Goal: Communication & Community: Ask a question

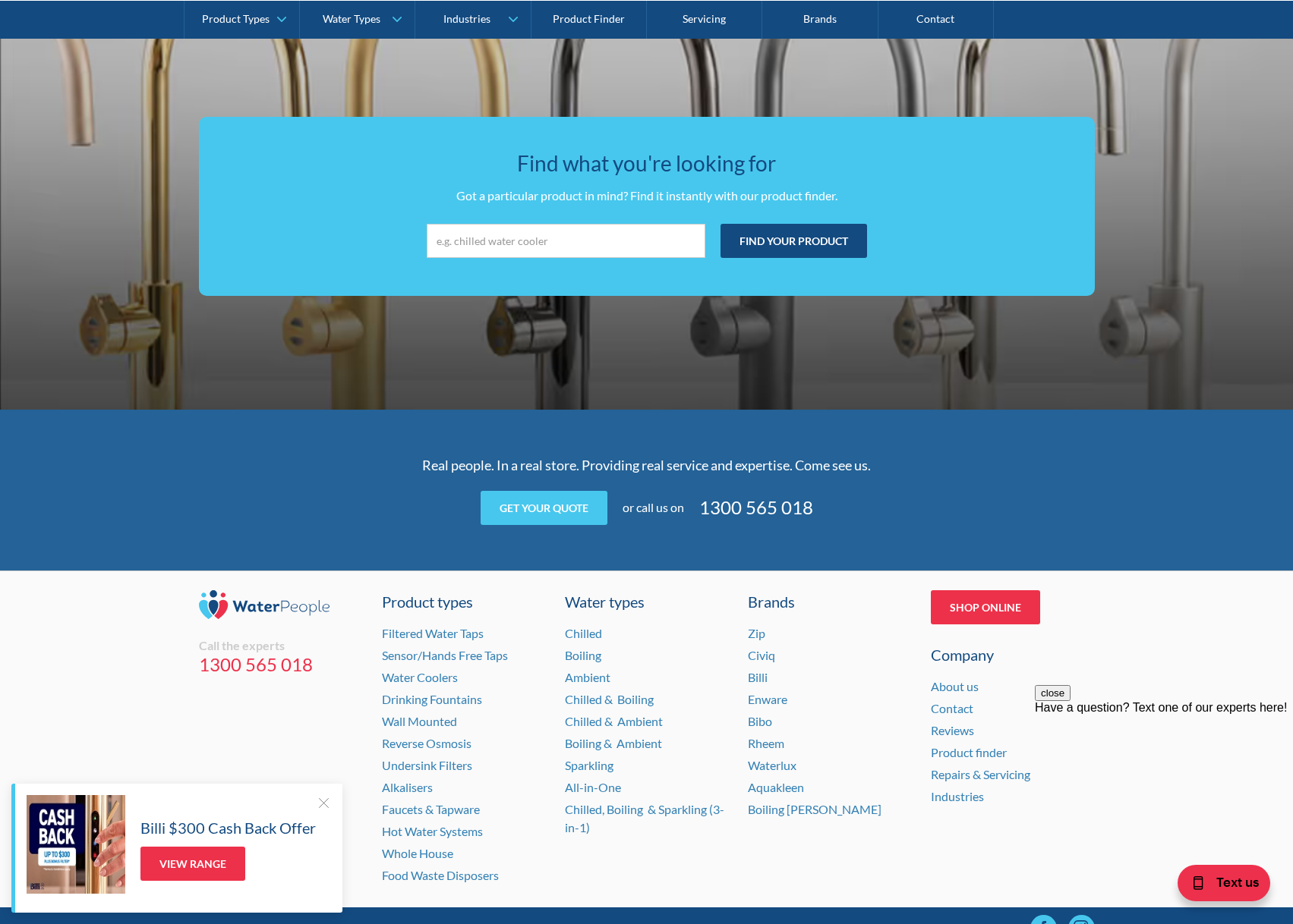
scroll to position [2799, 0]
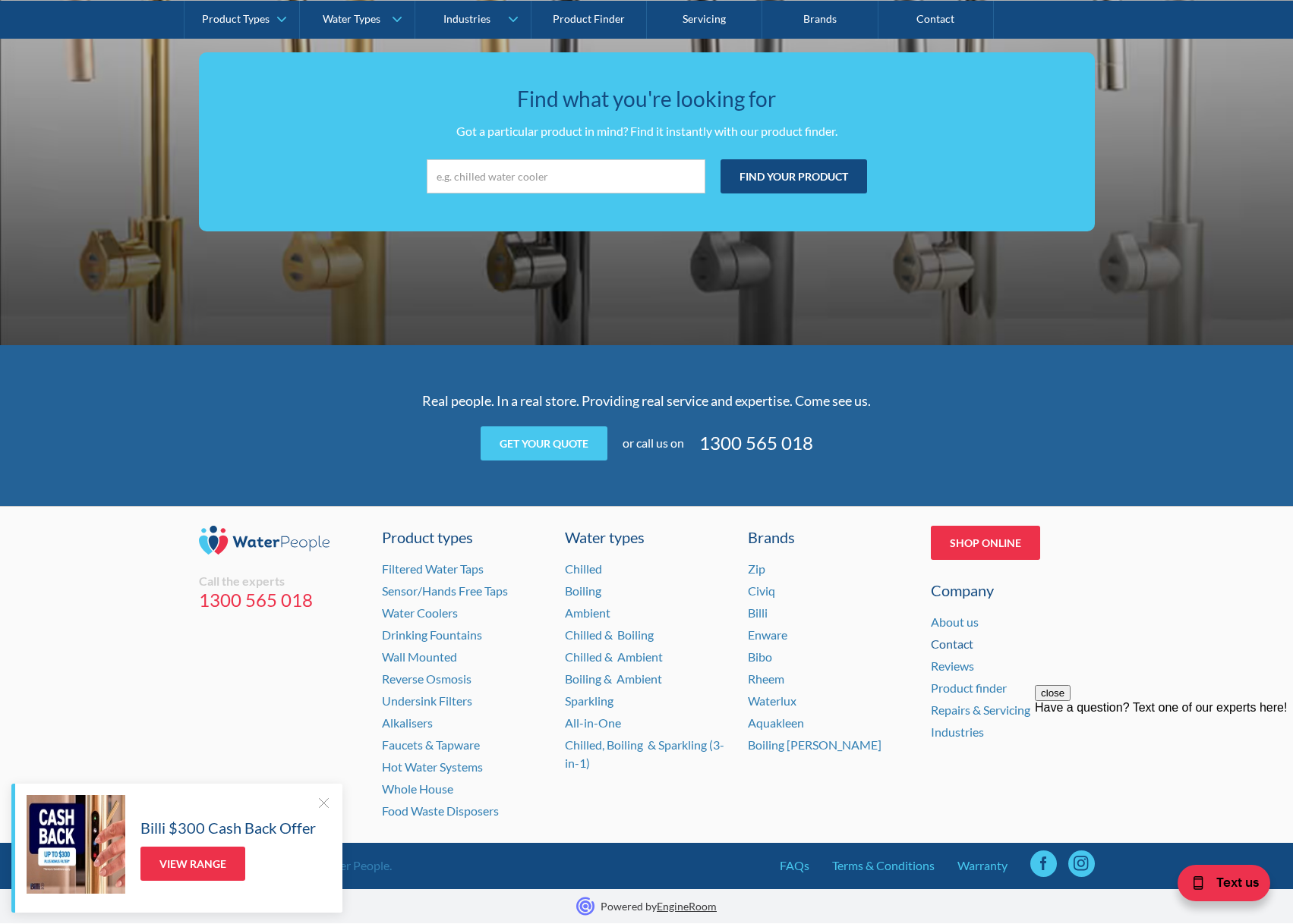
click at [960, 646] on link "Contact" at bounding box center [951, 644] width 42 height 14
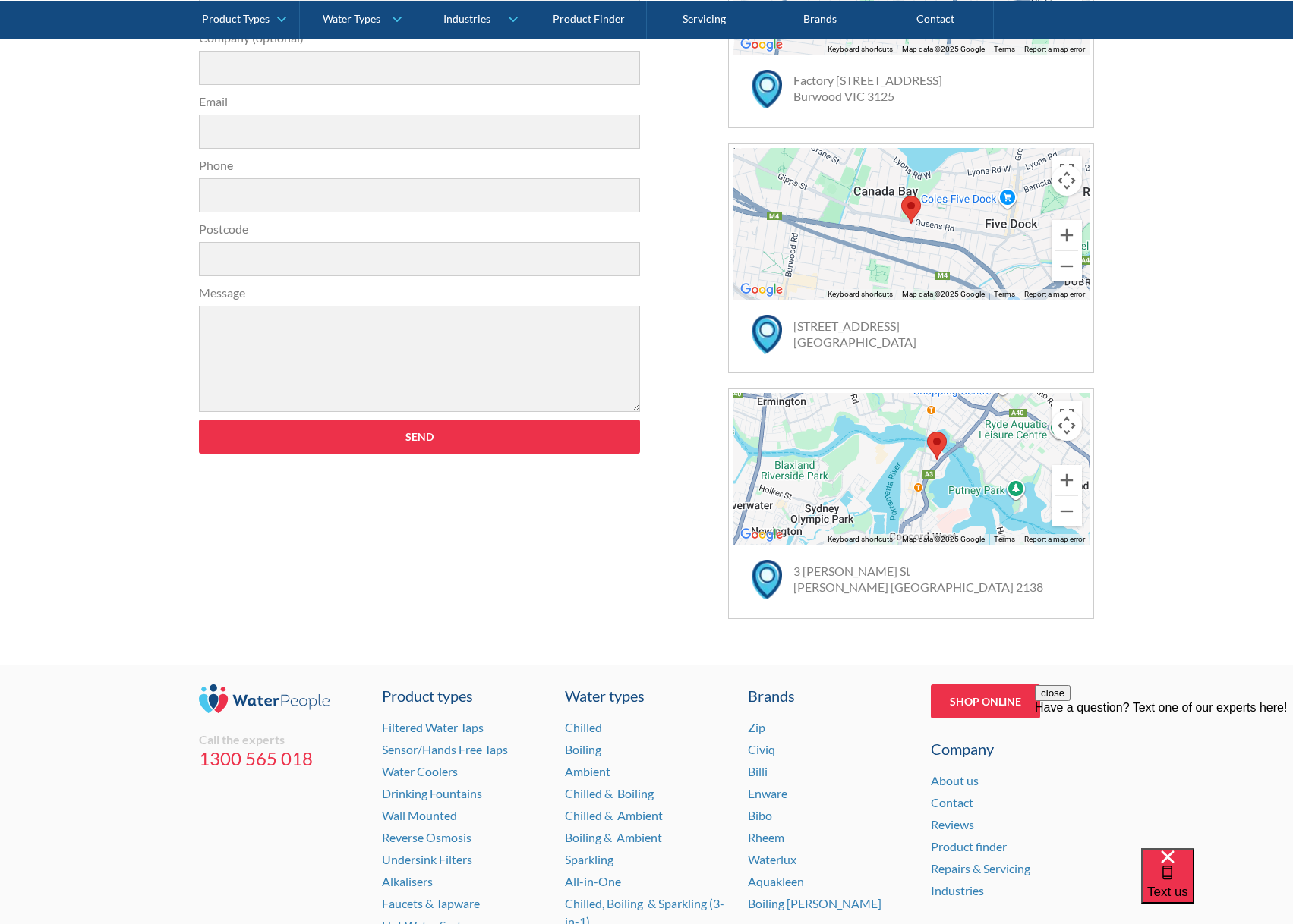
scroll to position [781, 0]
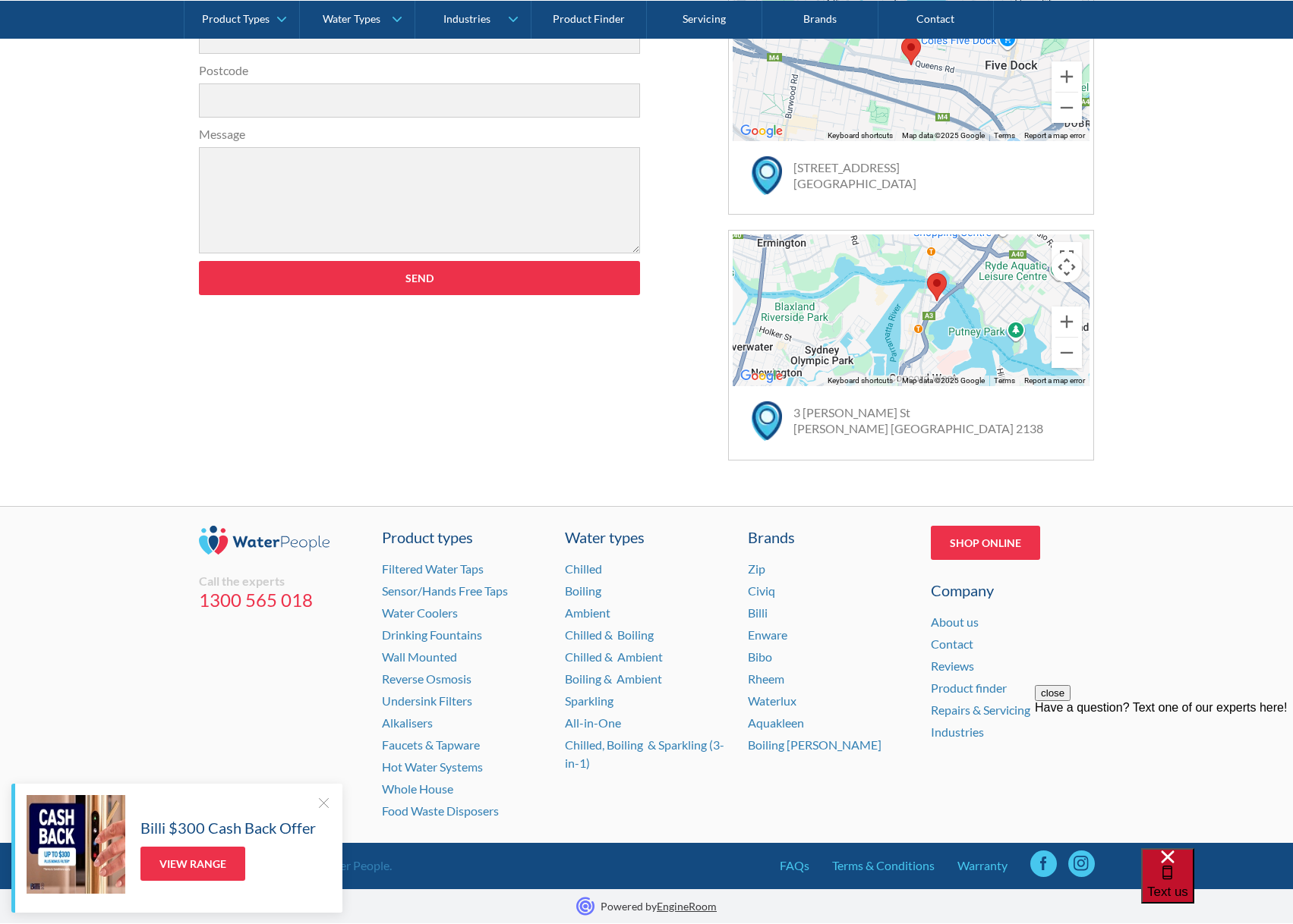
click at [1188, 885] on span "Text us" at bounding box center [1167, 892] width 41 height 14
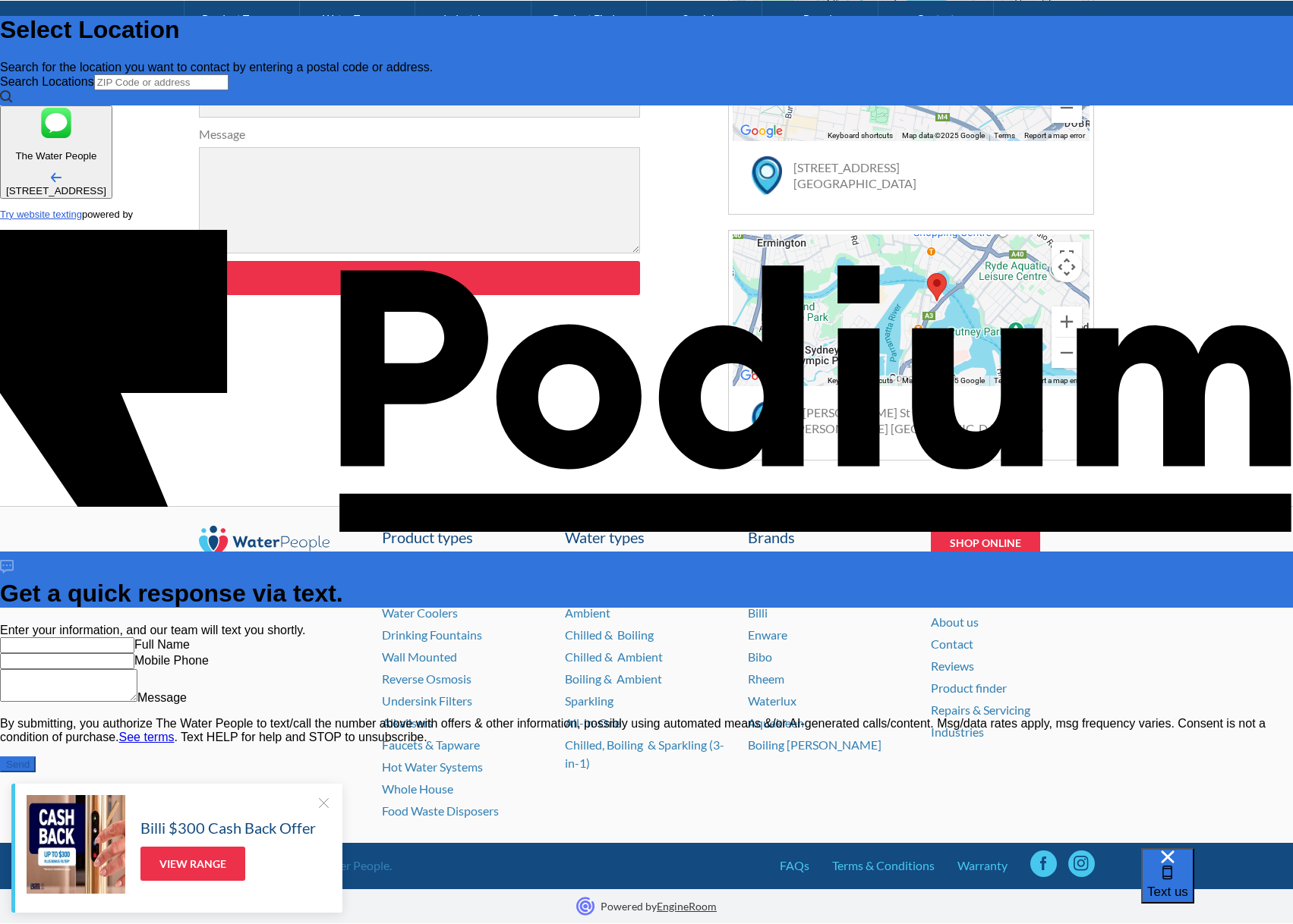
scroll to position [0, 0]
click at [135, 637] on input "text" at bounding box center [67, 645] width 135 height 16
type input "[PERSON_NAME]"
type Phone "[PHONE_NUMBER]"
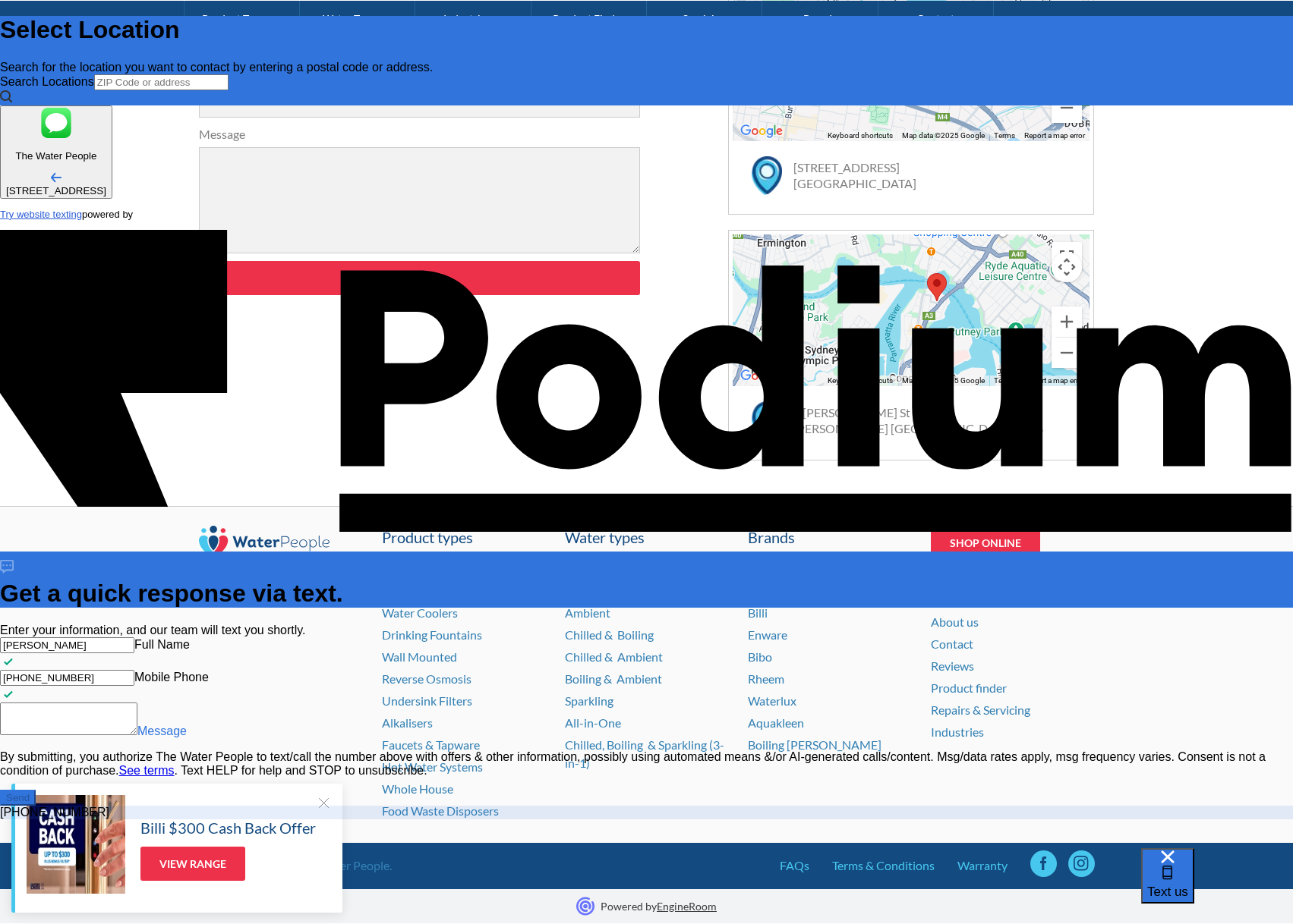
click at [137, 703] on textarea "Message" at bounding box center [69, 718] width 137 height 33
type textarea "H"
type textarea "x"
type textarea "Hi"
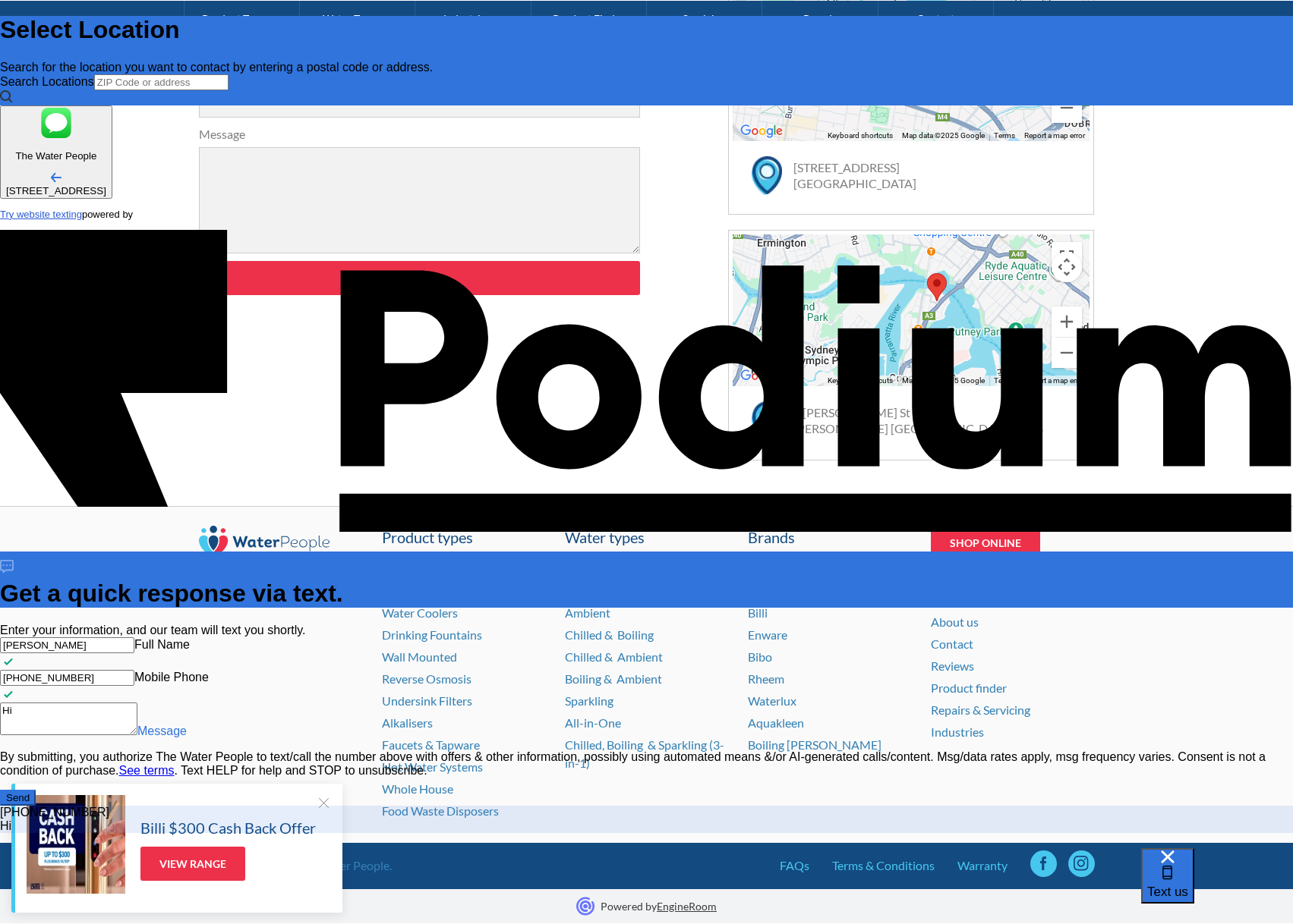
type textarea "x"
type textarea "Hi the"
type textarea "x"
type textarea "Hi there"
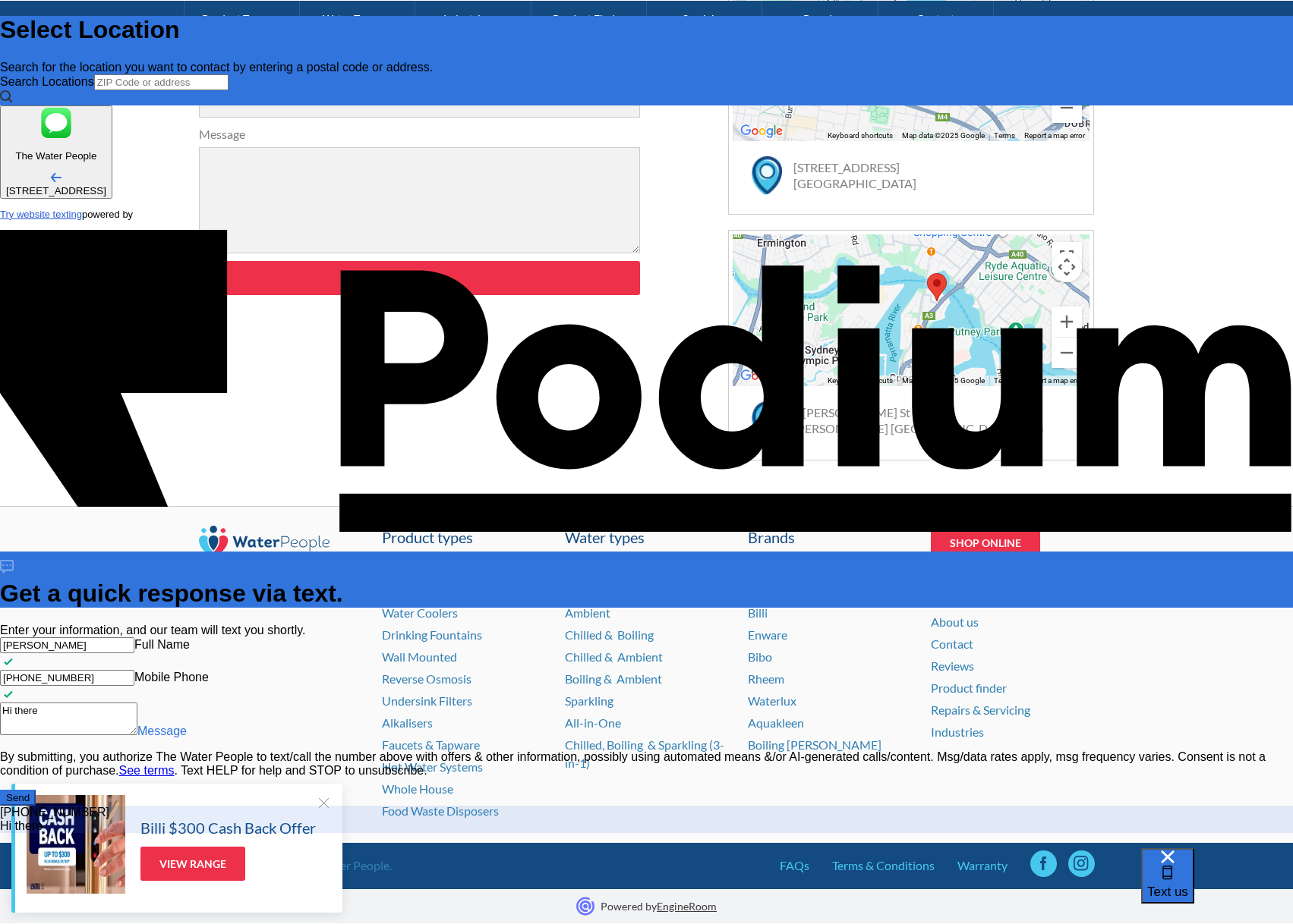
type textarea "x"
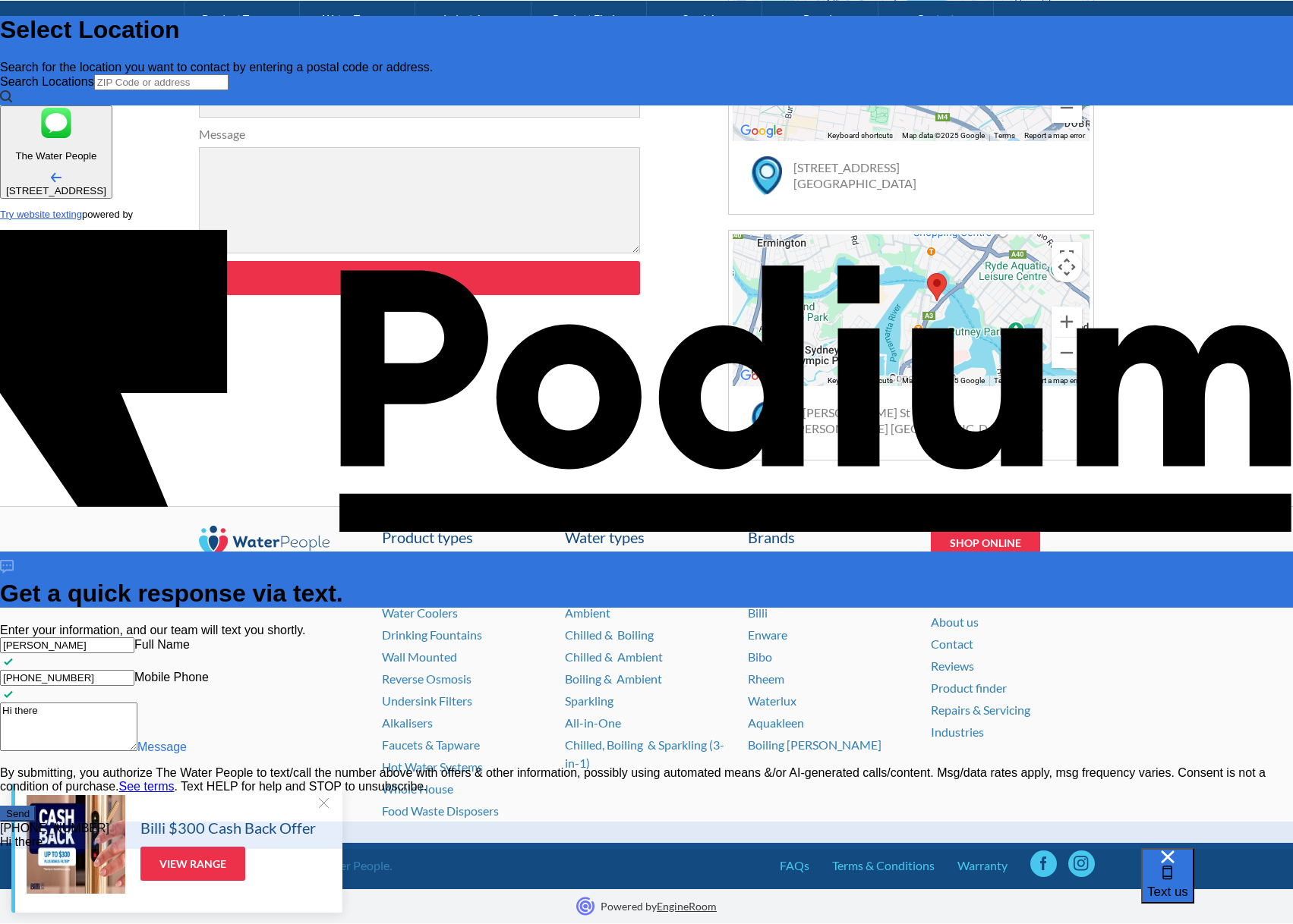
type textarea "Hi there"
click at [29, 808] on div "Send" at bounding box center [18, 814] width 24 height 11
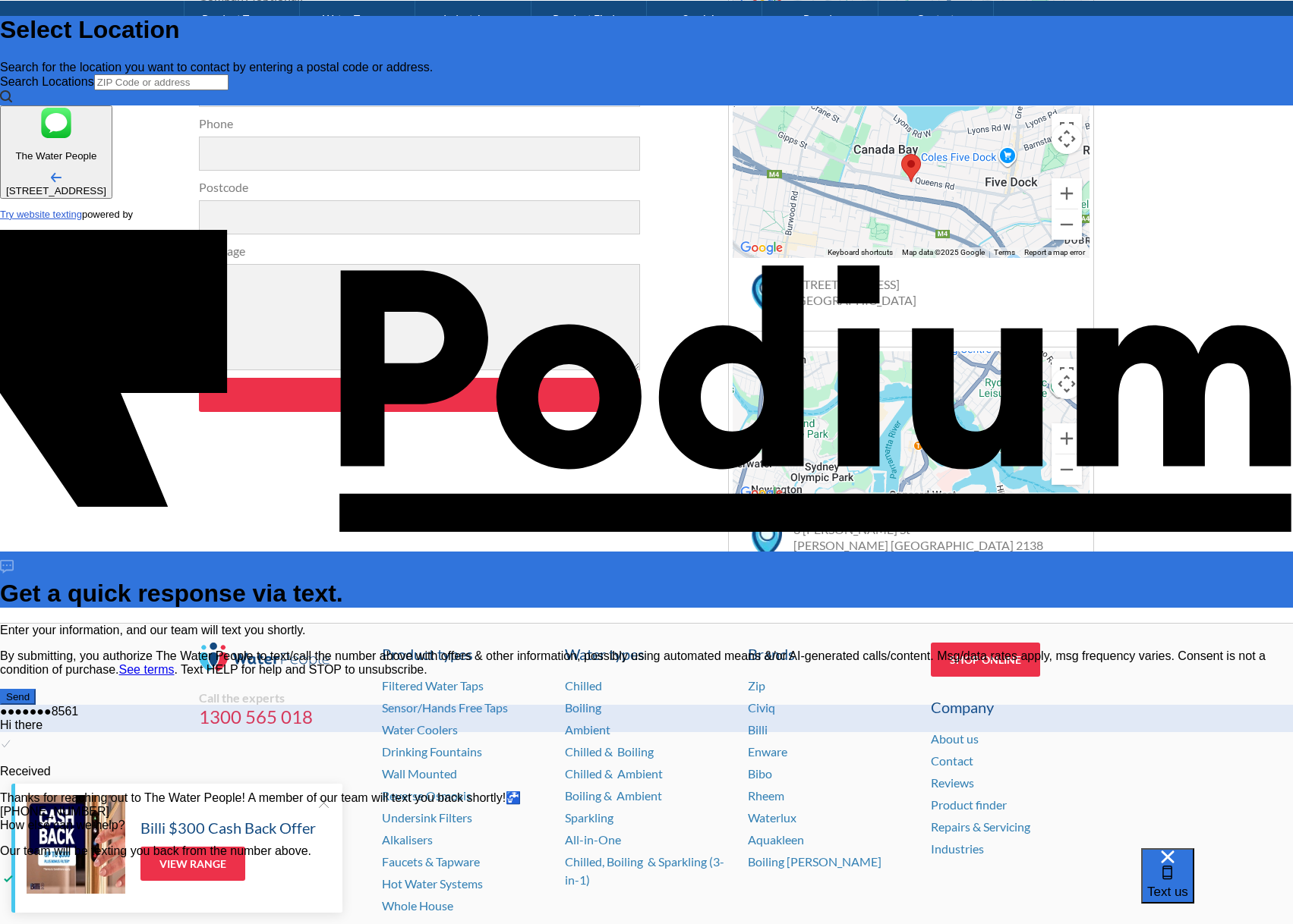
scroll to position [478, 0]
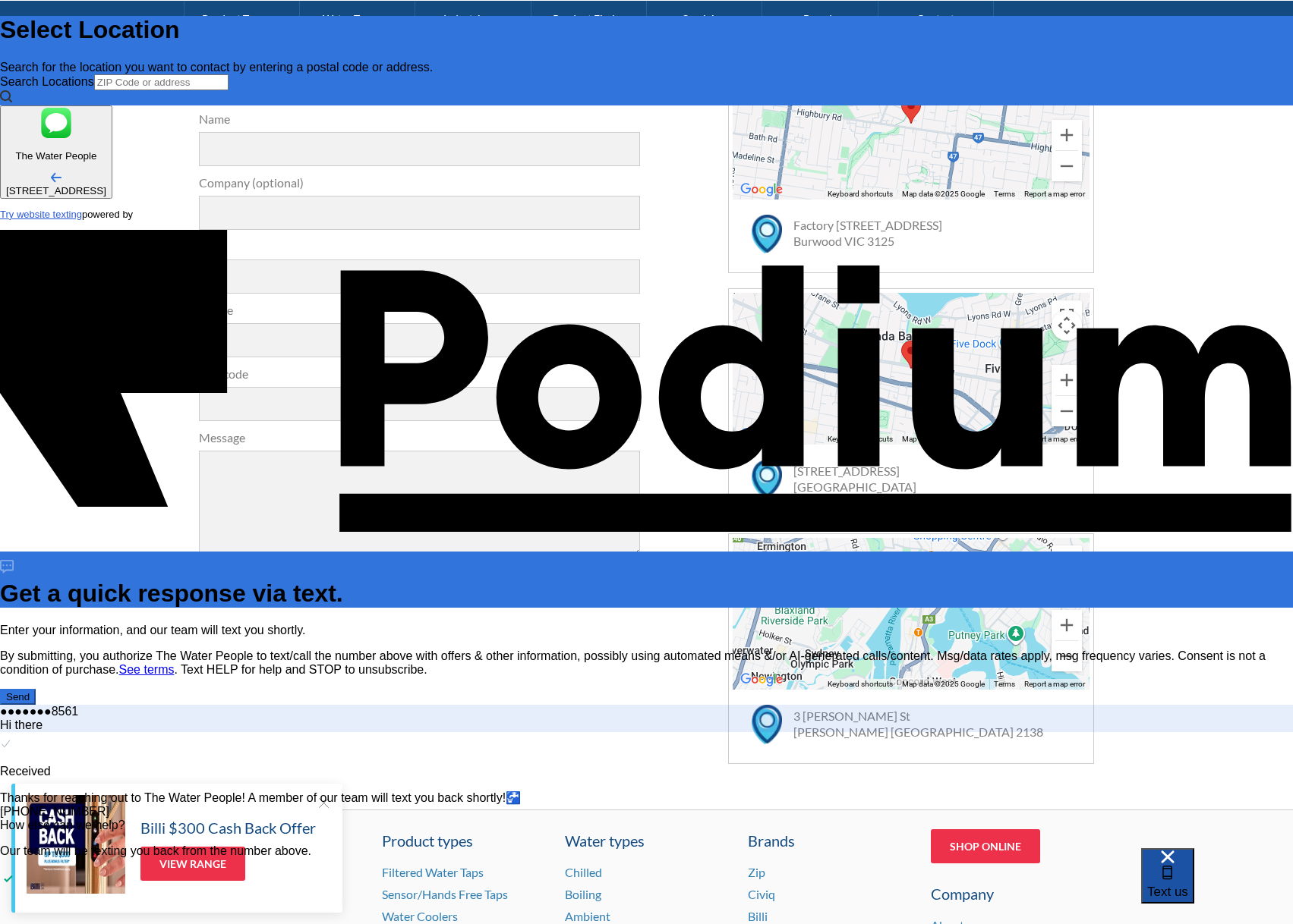
click at [1188, 890] on span "Text us" at bounding box center [1167, 892] width 41 height 14
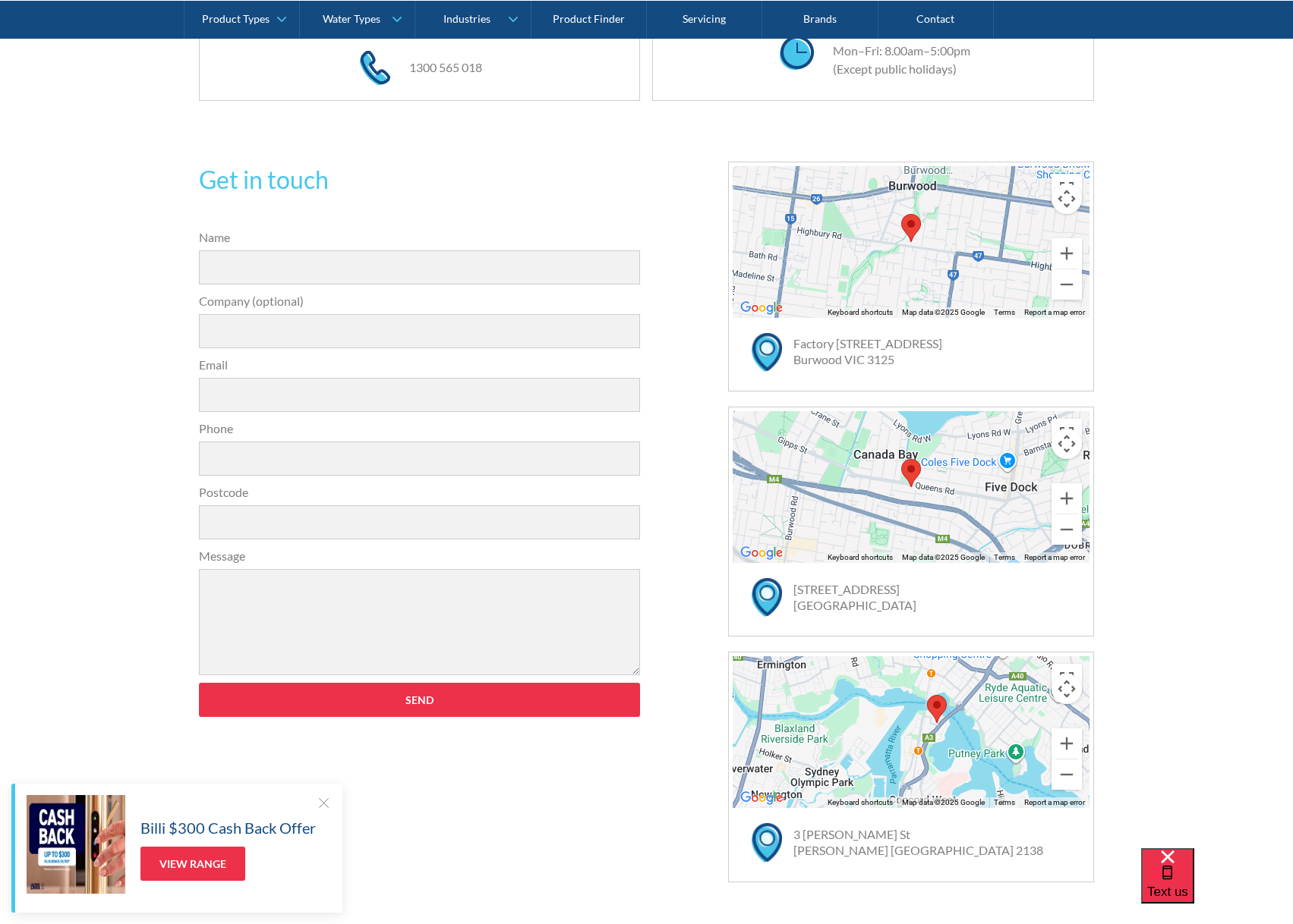
scroll to position [327, 0]
